Goal: Transaction & Acquisition: Register for event/course

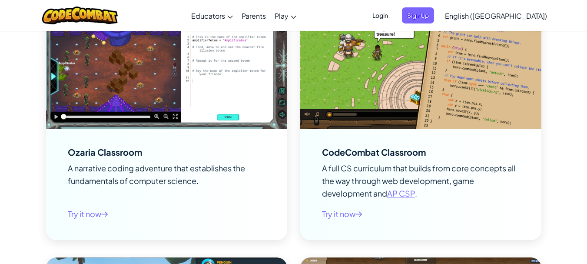
scroll to position [1216, 0]
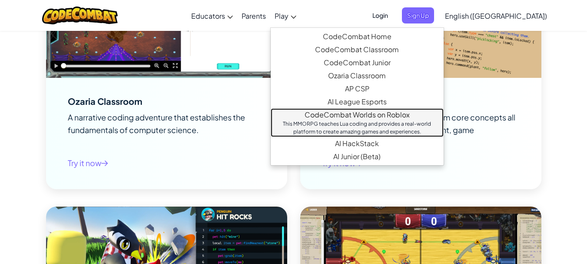
click at [378, 115] on link "CodeCombat Worlds on Roblox This MMORPG teaches Lua coding and provides a real-…" at bounding box center [357, 122] width 173 height 29
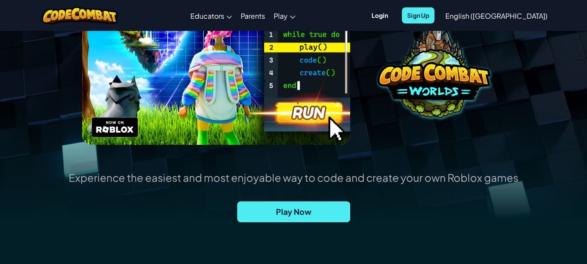
scroll to position [130, 0]
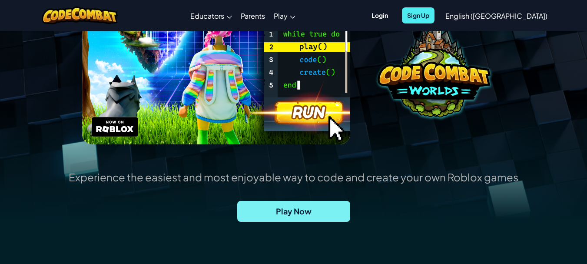
click at [325, 213] on span "Play Now" at bounding box center [293, 211] width 113 height 21
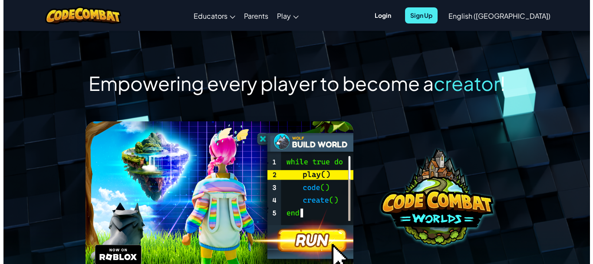
scroll to position [0, 0]
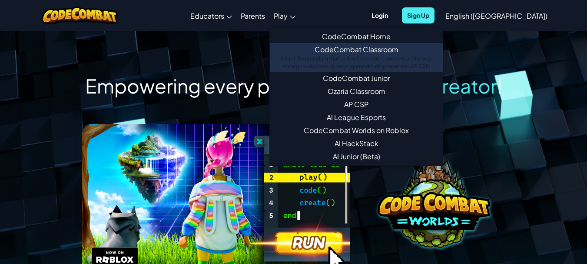
click at [362, 67] on div "A full CS curriculum that builds from core concepts all the way through web dev…" at bounding box center [355, 63] width 155 height 16
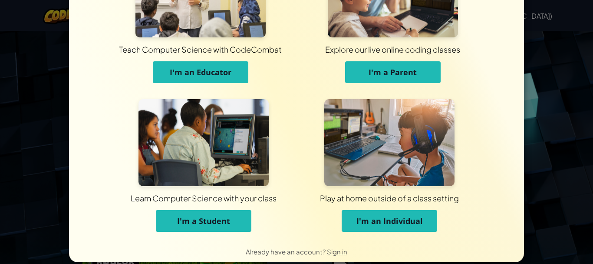
scroll to position [80, 0]
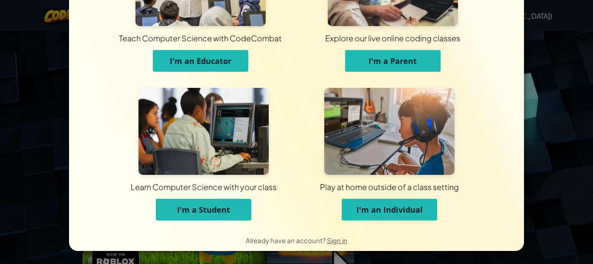
click at [343, 218] on button "I'm an Individual" at bounding box center [390, 209] width 96 height 22
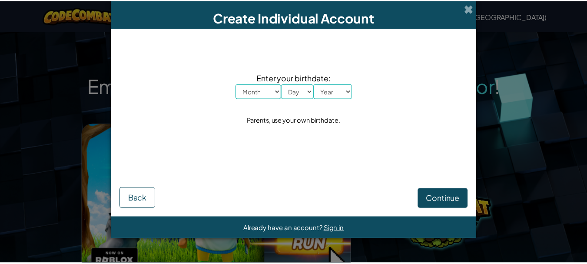
scroll to position [0, 0]
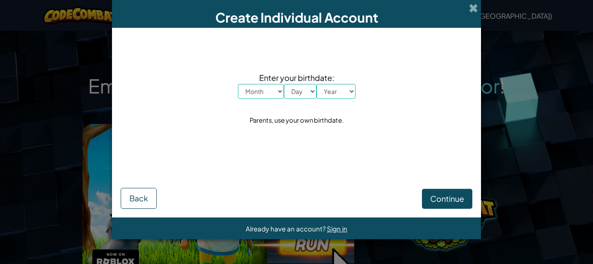
click at [428, 182] on div "Continue Back" at bounding box center [297, 185] width 352 height 47
click at [431, 192] on button "Continue" at bounding box center [447, 198] width 50 height 20
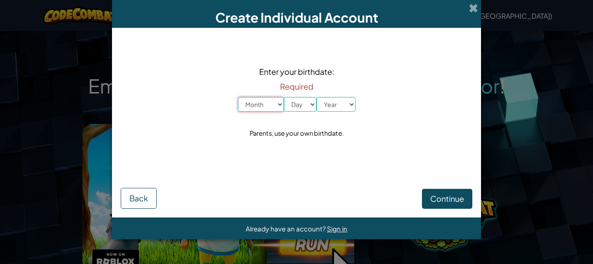
click at [261, 106] on select "Month January February March April May June July August September October Novem…" at bounding box center [261, 104] width 46 height 15
select select "10"
click at [238, 97] on select "Month January February March April May June July August September October Novem…" at bounding box center [261, 104] width 46 height 15
click at [304, 106] on select "Day 1 2 3 4 5 6 7 8 9 10 11 12 13 14 15 16 17 18 19 20 21 22 23 24 25 26 27 28 …" at bounding box center [300, 104] width 33 height 15
select select "4"
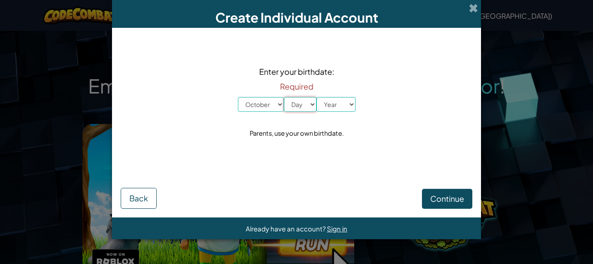
click at [284, 97] on select "Day 1 2 3 4 5 6 7 8 9 10 11 12 13 14 15 16 17 18 19 20 21 22 23 24 25 26 27 28 …" at bounding box center [300, 104] width 33 height 15
drag, startPoint x: 327, startPoint y: 108, endPoint x: 328, endPoint y: 103, distance: 4.5
click at [327, 105] on select "Year [DATE] 2024 2023 2022 2021 2020 2019 2018 2017 2016 2015 2014 2013 2012 20…" at bounding box center [336, 104] width 39 height 15
click at [317, 97] on select "Year [DATE] 2024 2023 2022 2021 2020 2019 2018 2017 2016 2015 2014 2013 2012 20…" at bounding box center [336, 104] width 39 height 15
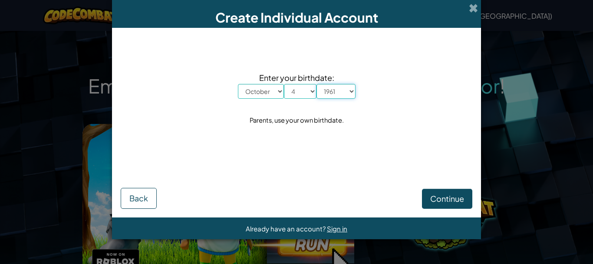
click at [339, 92] on select "Year [DATE] 2024 2023 2022 2021 2020 2019 2018 2017 2016 2015 2014 2013 2012 20…" at bounding box center [336, 91] width 39 height 15
select select "2005"
click at [317, 84] on select "Year [DATE] 2024 2023 2022 2021 2020 2019 2018 2017 2016 2015 2014 2013 2012 20…" at bounding box center [336, 91] width 39 height 15
drag, startPoint x: 449, startPoint y: 188, endPoint x: 418, endPoint y: 196, distance: 31.9
click at [448, 185] on div "Continue Back" at bounding box center [297, 185] width 352 height 47
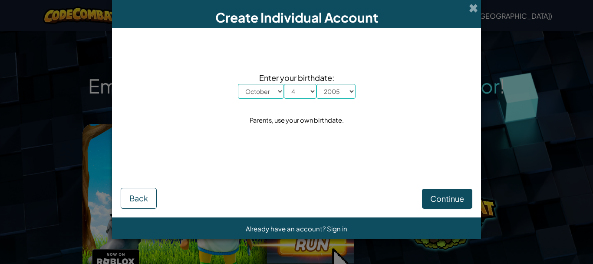
click at [472, 185] on div "Continue Back" at bounding box center [297, 185] width 352 height 47
click at [434, 198] on span "Continue" at bounding box center [447, 198] width 34 height 10
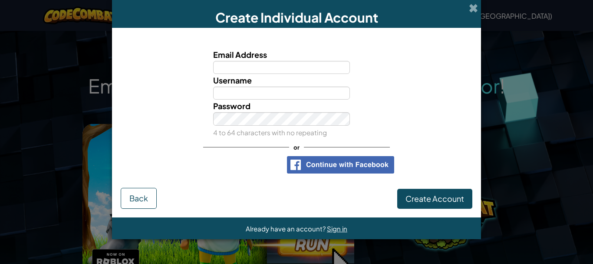
click at [481, 14] on div "Create Individual Account Email Address Username Password 4 to 64 characters wi…" at bounding box center [296, 132] width 593 height 264
click at [476, 0] on div "Create Individual Account" at bounding box center [296, 14] width 369 height 28
click at [469, 9] on div "Create Individual Account" at bounding box center [296, 14] width 369 height 28
click at [483, 7] on div "Create Individual Account Email Address Username Password 4 to 64 characters wi…" at bounding box center [296, 132] width 593 height 264
click at [471, 10] on span at bounding box center [473, 7] width 9 height 9
